Goal: Ask a question

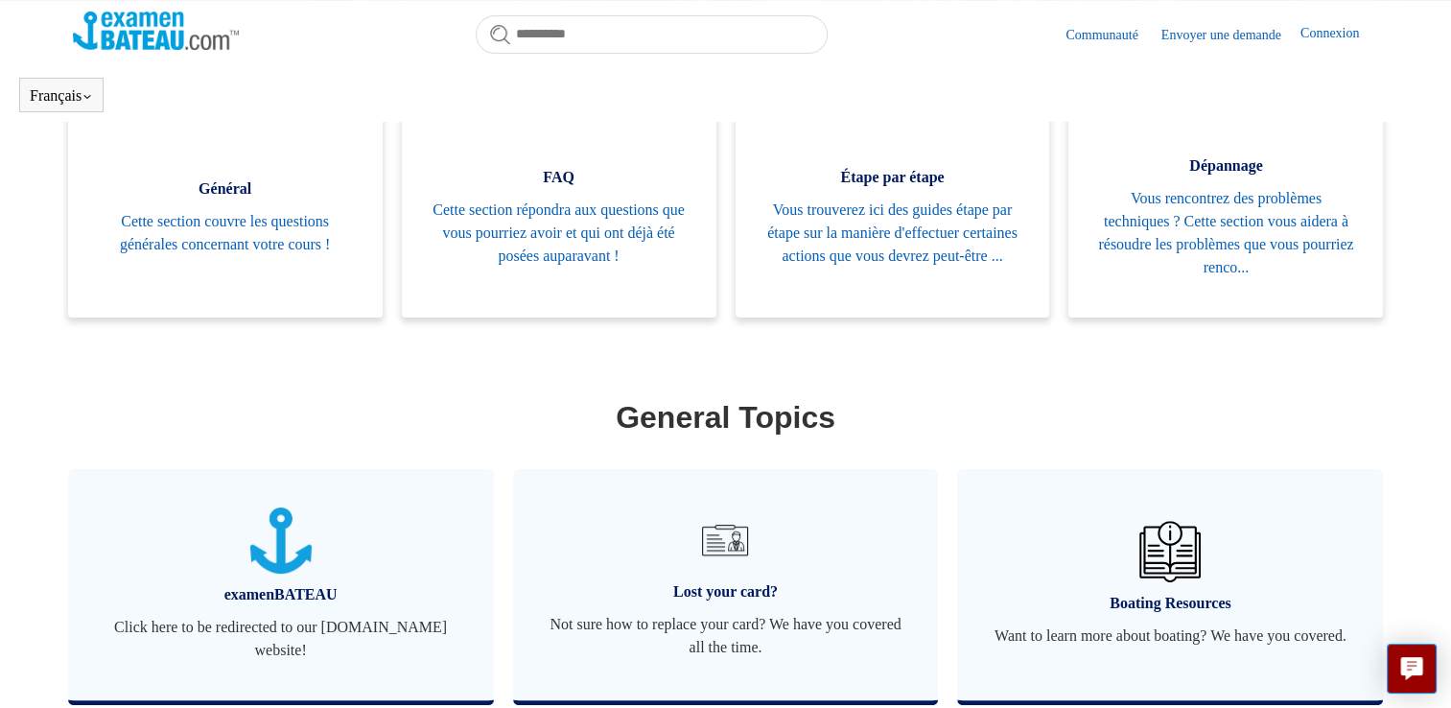
scroll to position [522, 0]
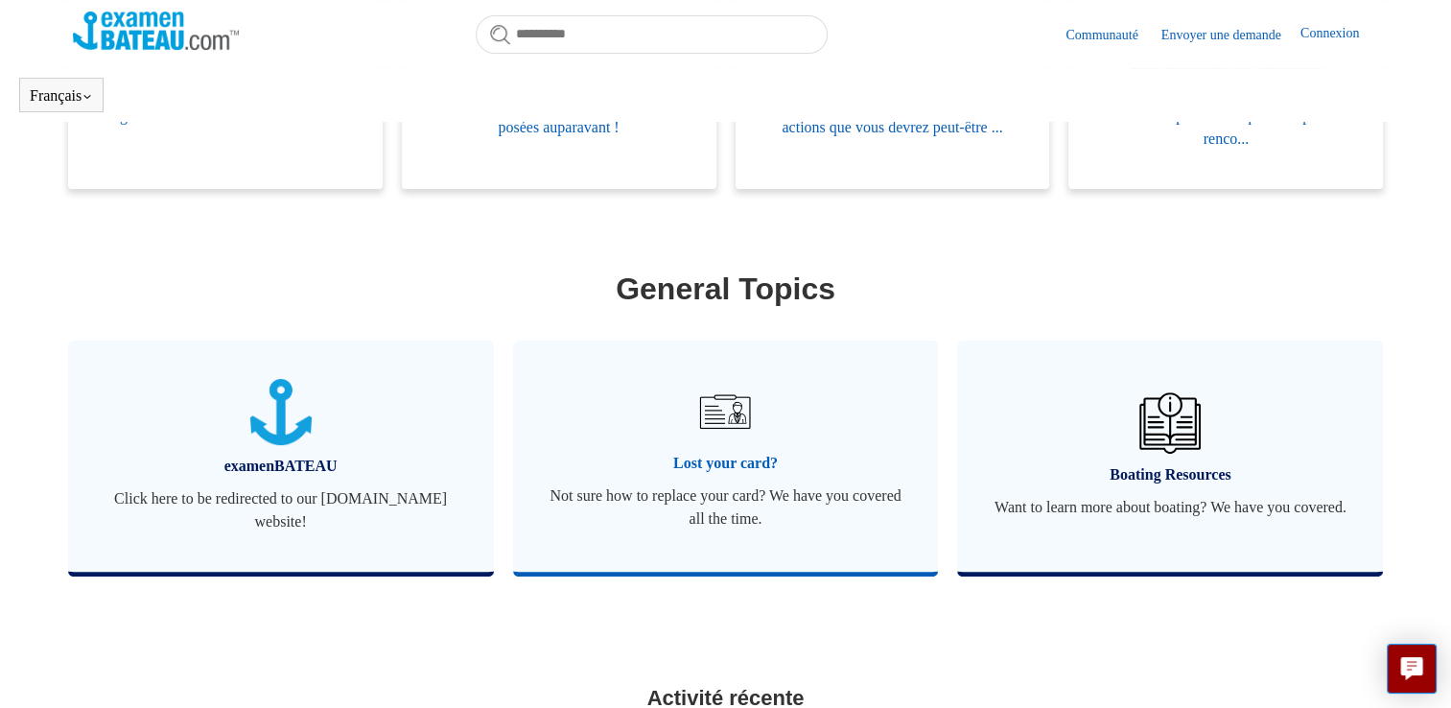
click at [722, 414] on img at bounding box center [725, 411] width 67 height 67
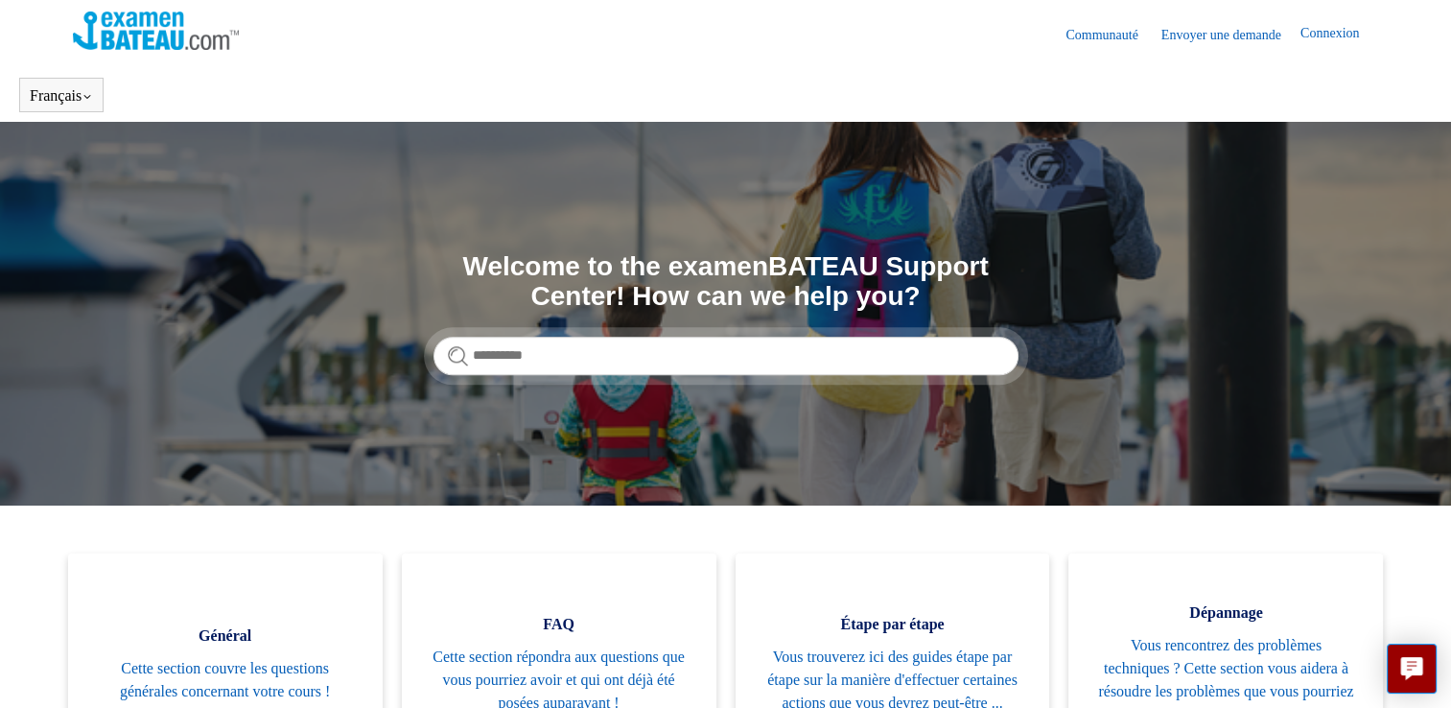
click at [1211, 34] on link "Envoyer une demande" at bounding box center [1231, 35] width 139 height 20
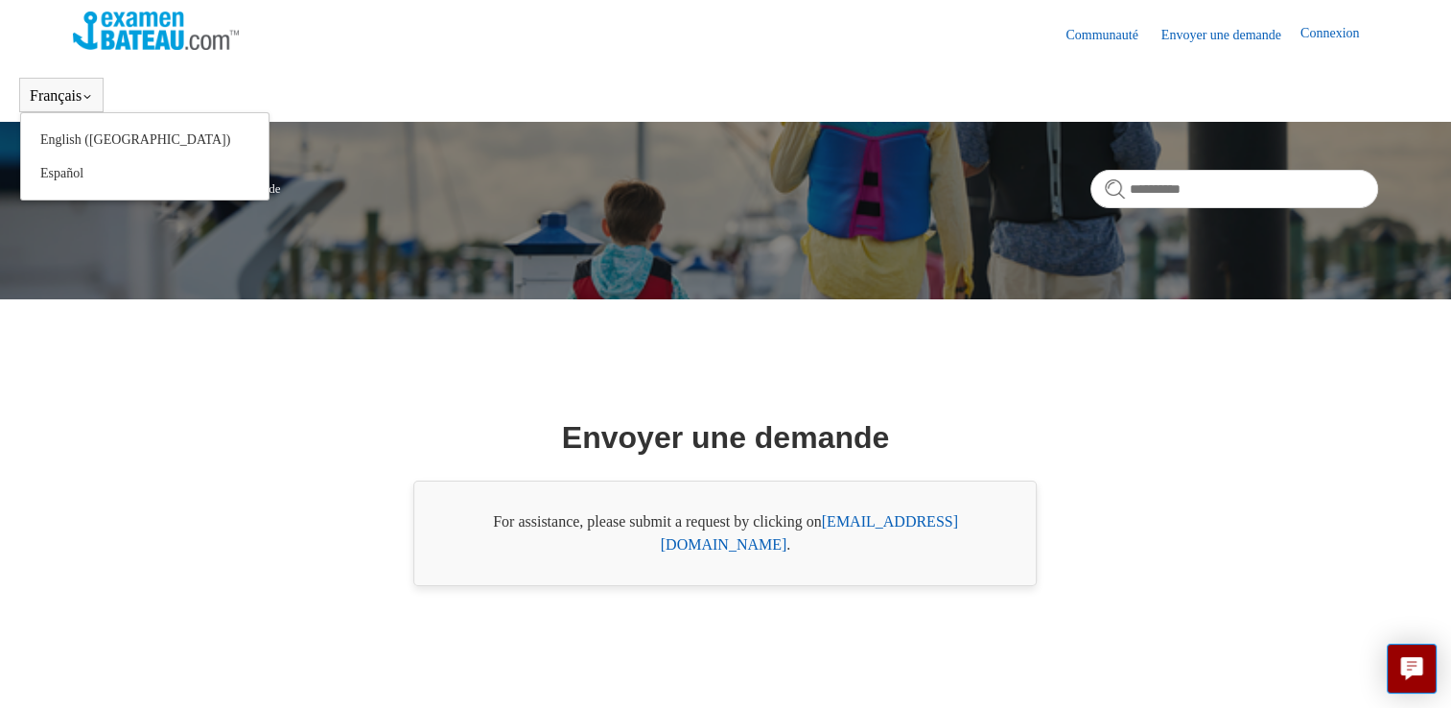
click at [62, 92] on button "Français" at bounding box center [61, 95] width 63 height 17
